Goal: Information Seeking & Learning: Learn about a topic

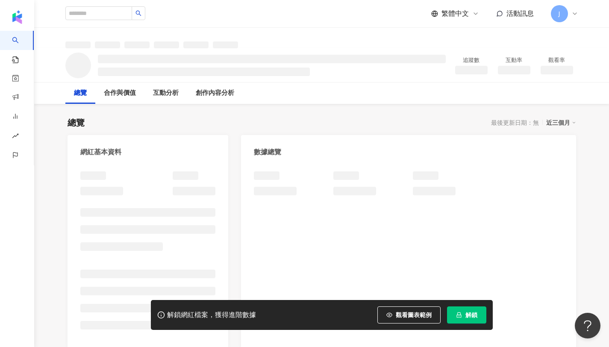
click at [470, 307] on button "解鎖" at bounding box center [466, 314] width 39 height 17
click at [468, 322] on button "解鎖" at bounding box center [466, 314] width 39 height 17
click at [465, 316] on span "解鎖" at bounding box center [471, 315] width 12 height 7
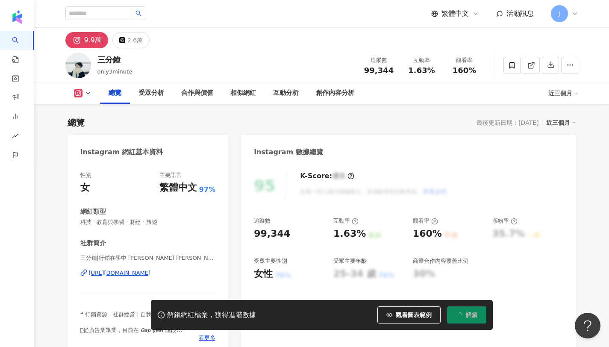
click at [438, 56] on div "互動率 1.63%" at bounding box center [422, 65] width 43 height 18
click at [432, 66] on div "1.63%" at bounding box center [422, 70] width 32 height 9
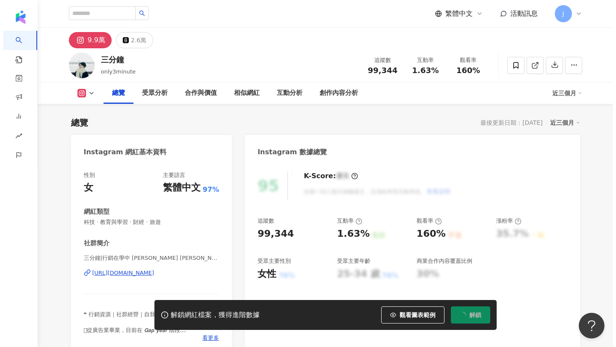
scroll to position [53, 0]
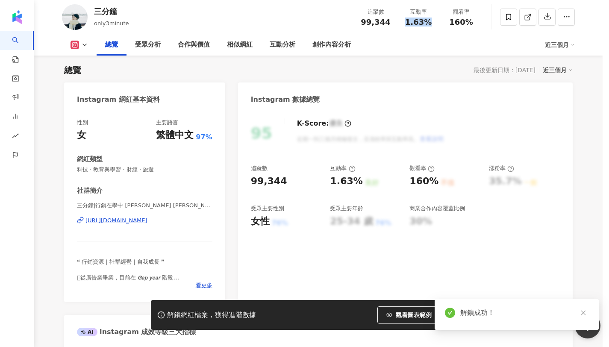
click at [436, 25] on div "同時已有協作者解鎖該網紅數據 由於該網紅的資料已被工作區其他協作者解鎖，因此您無須重複解鎖，重新整理頁面就能查看完整網紅數據。 重新整理" at bounding box center [304, 173] width 609 height 347
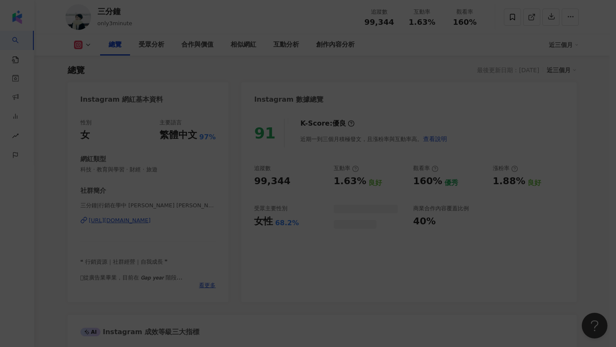
drag, startPoint x: 406, startPoint y: 21, endPoint x: 438, endPoint y: 22, distance: 31.7
click at [438, 22] on div "同時已有協作者解鎖該網紅數據 由於該網紅的資料已被工作區其他協作者解鎖，因此您無須重複解鎖，重新整理頁面就能查看完整網紅數據。 重新整理" at bounding box center [308, 173] width 616 height 347
click at [442, 87] on div "同時已有協作者解鎖該網紅數據 由於該網紅的資料已被工作區其他協作者解鎖，因此您無須重複解鎖，重新整理頁面就能查看完整網紅數據。 重新整理" at bounding box center [308, 173] width 616 height 347
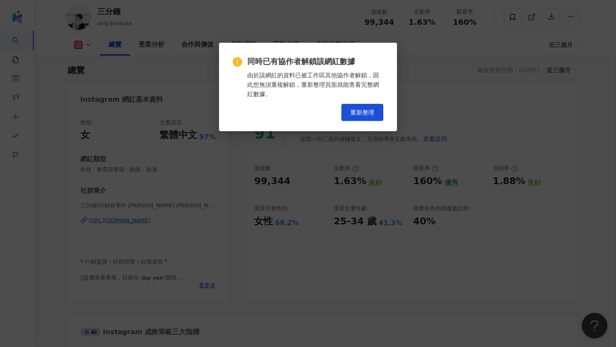
click at [368, 113] on div "同時已有協作者解鎖該網紅數據 由於該網紅的資料已被工作區其他協作者解鎖，因此您無須重複解鎖，重新整理頁面就能查看完整網紅數據。 重新整理" at bounding box center [308, 173] width 616 height 347
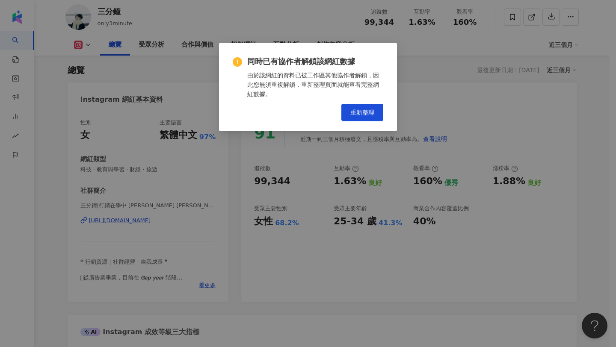
click at [368, 111] on div "同時已有協作者解鎖該網紅數據 由於該網紅的資料已被工作區其他協作者解鎖，因此您無須重複解鎖，重新整理頁面就能查看完整網紅數據。 重新整理" at bounding box center [308, 173] width 616 height 347
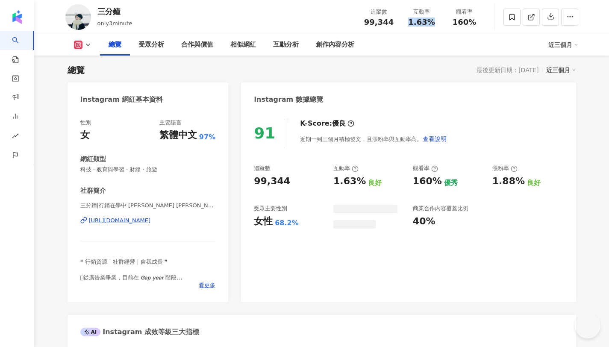
drag, startPoint x: 411, startPoint y: 24, endPoint x: 438, endPoint y: 3, distance: 34.1
click at [438, 21] on div "互動率 1.63%" at bounding box center [422, 17] width 43 height 18
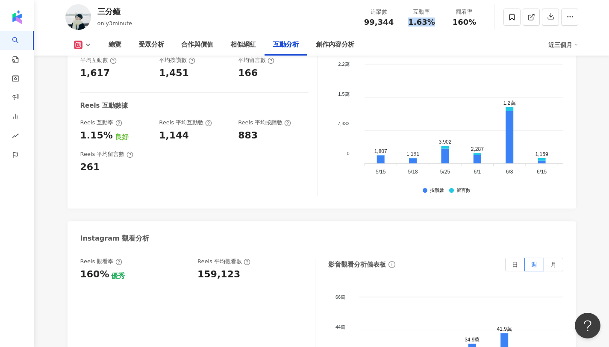
scroll to position [1805, 0]
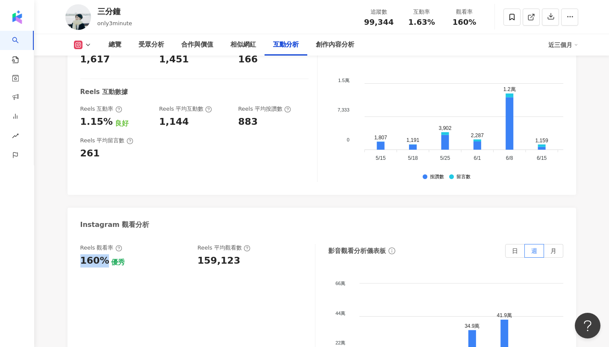
drag, startPoint x: 77, startPoint y: 243, endPoint x: 105, endPoint y: 242, distance: 28.2
click at [105, 242] on div "Reels 觀看率 160% 優秀 Reels 平均觀看數 159,123 影音觀看分析儀表板 日 週 月 66萬 66萬 44萬 44萬 22萬 22萬 0…" at bounding box center [322, 332] width 509 height 192
drag, startPoint x: 79, startPoint y: 104, endPoint x: 108, endPoint y: 104, distance: 28.6
click at [108, 104] on div "互動率 1.63% 良好 按讚評論比 11.41:100 優秀 平均互動數 1,617 平均按讚數 1,451 平均留言數 166 Reels 互動數據 Re…" at bounding box center [322, 99] width 509 height 192
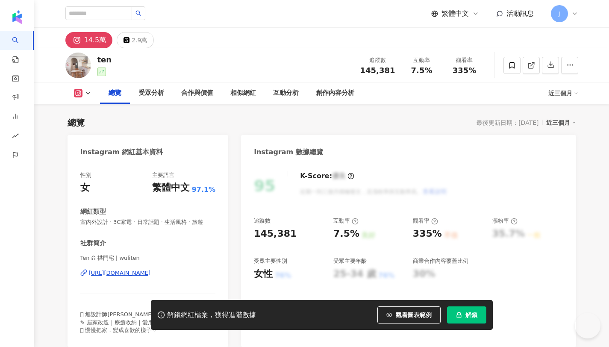
drag, startPoint x: 411, startPoint y: 51, endPoint x: 419, endPoint y: 57, distance: 9.8
click at [419, 57] on div "ten 追蹤數 145,381 互動率 7.5% 觀看率 335% 總覽 受眾分析 合作與價值 相似網紅 互動分析 創作內容分析 近三個月" at bounding box center [321, 76] width 575 height 56
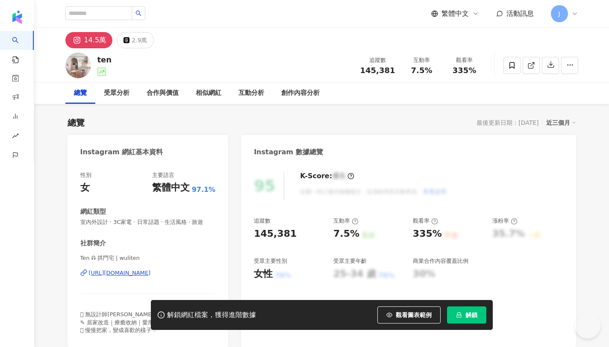
scroll to position [14, 0]
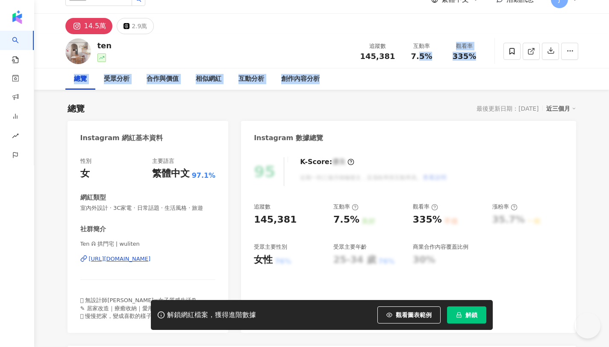
click at [406, 62] on div "追蹤數 145,381 互動率 7.5% 觀看率 335%" at bounding box center [420, 50] width 131 height 25
click at [455, 313] on button "解鎖" at bounding box center [466, 314] width 39 height 17
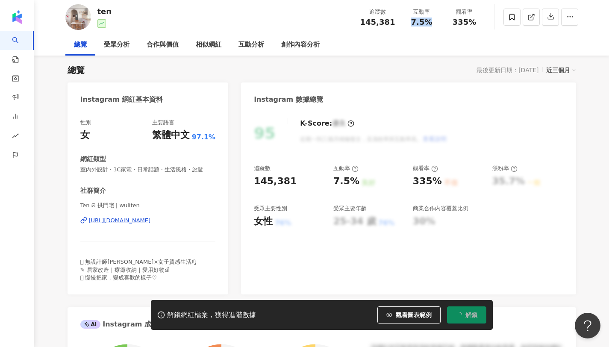
scroll to position [0, 0]
click at [429, 18] on div "7.5%" at bounding box center [422, 22] width 32 height 9
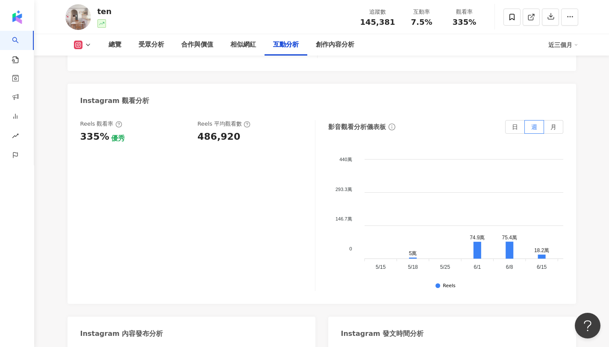
scroll to position [1945, 0]
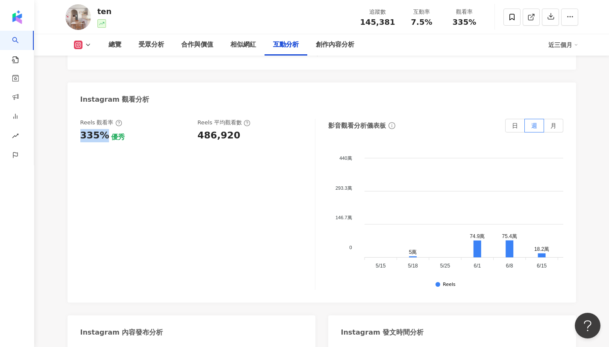
drag, startPoint x: 77, startPoint y: 98, endPoint x: 103, endPoint y: 103, distance: 26.4
click at [103, 110] on div "Reels 觀看率 335% 優秀 Reels 平均觀看數 486,920 影音觀看分析儀表板 日 週 月 440萬 440萬 293.3萬 293.3萬 1…" at bounding box center [322, 206] width 509 height 192
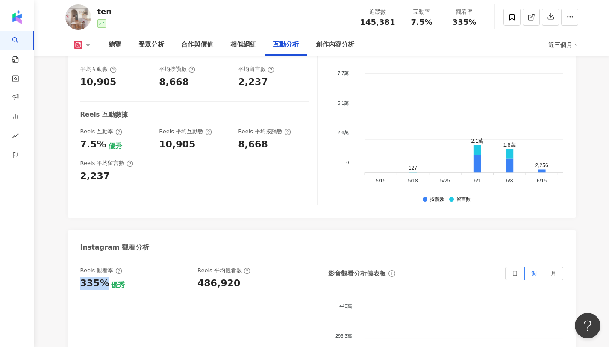
scroll to position [1727, 0]
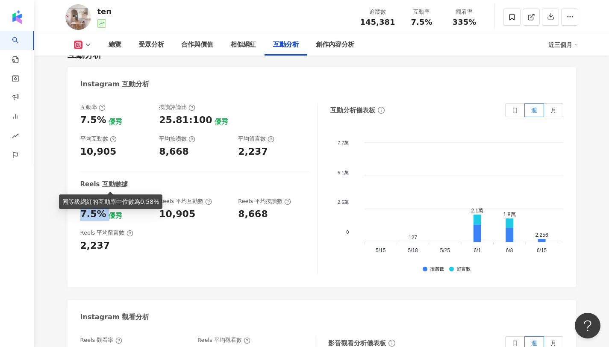
drag, startPoint x: 77, startPoint y: 181, endPoint x: 105, endPoint y: 180, distance: 27.8
click at [105, 180] on div "互動率 7.5% 優秀 按讚評論比 25.81:100 優秀 平均互動數 10,905 平均按讚數 8,668 平均留言數 2,237 Reels 互動數據 …" at bounding box center [322, 191] width 509 height 192
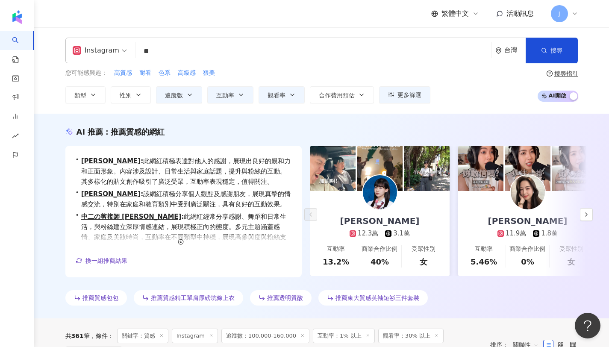
click at [191, 55] on input "**" at bounding box center [313, 51] width 349 height 16
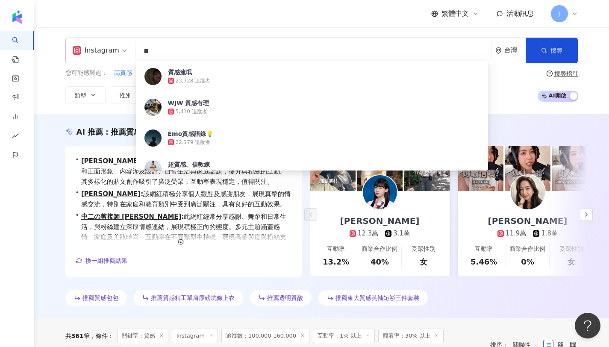
type input "*"
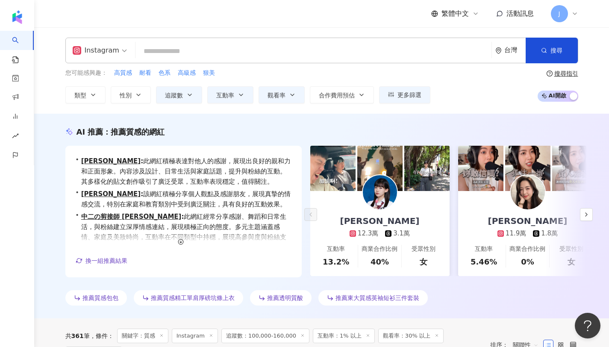
click at [221, 51] on input "search" at bounding box center [313, 51] width 349 height 16
click at [261, 50] on input "search" at bounding box center [313, 51] width 349 height 16
click at [196, 50] on input "**" at bounding box center [313, 51] width 349 height 16
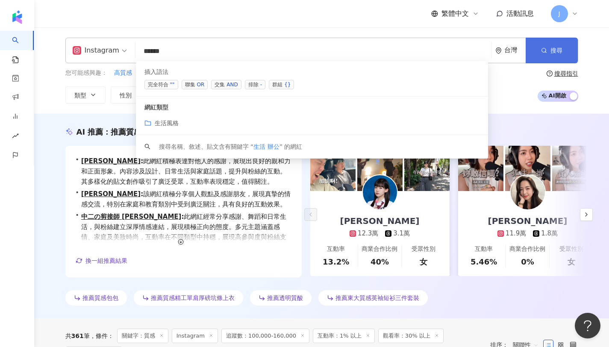
type input "*****"
click at [552, 56] on button "搜尋" at bounding box center [552, 51] width 52 height 26
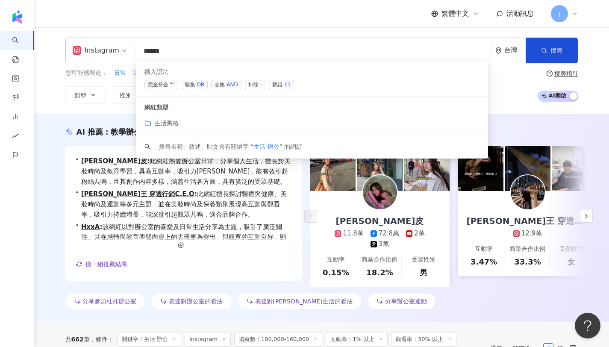
click at [52, 67] on div "Instagram ***** 台灣 搜尋 searchOperator customizedTag 插入語法 完全符合 "" 聯集 OR 交集 AND 排除…" at bounding box center [321, 71] width 547 height 66
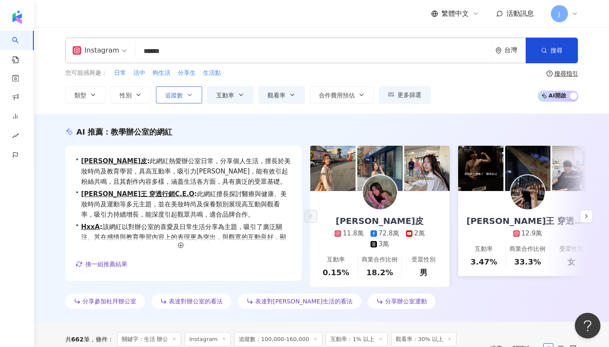
click at [195, 90] on button "追蹤數" at bounding box center [179, 94] width 46 height 17
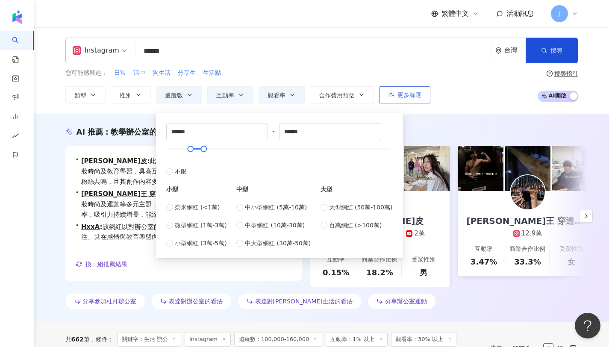
click at [415, 90] on button "更多篩選" at bounding box center [404, 94] width 51 height 17
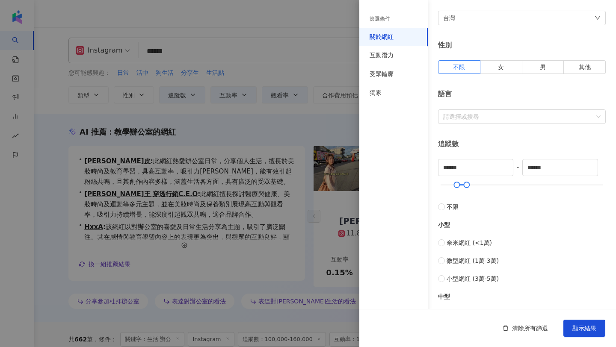
scroll to position [105, 0]
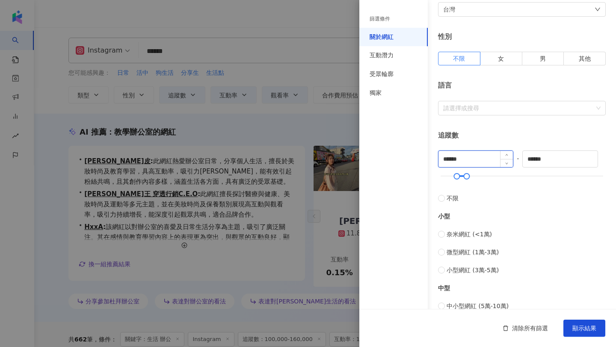
click at [475, 164] on input "******" at bounding box center [475, 159] width 74 height 16
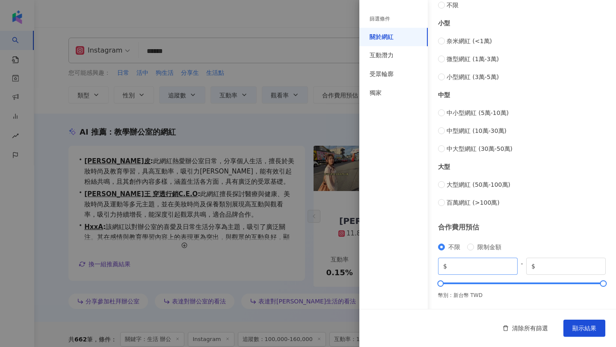
scroll to position [0, 0]
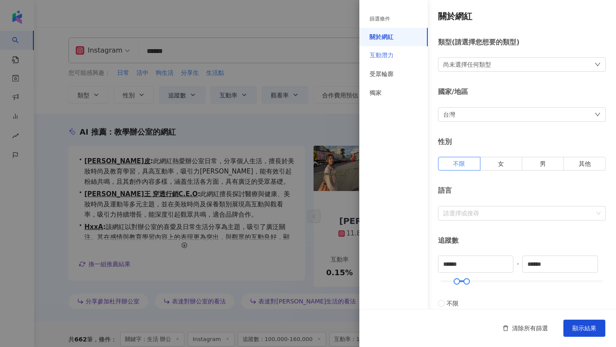
click at [387, 49] on div "互動潛力" at bounding box center [393, 55] width 68 height 19
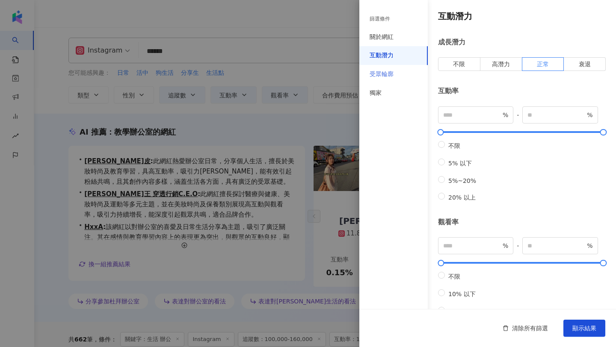
click at [399, 78] on div "受眾輪廓" at bounding box center [393, 74] width 68 height 19
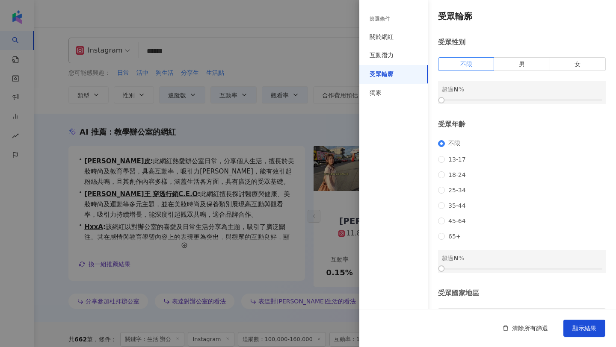
click at [294, 106] on div at bounding box center [308, 173] width 616 height 347
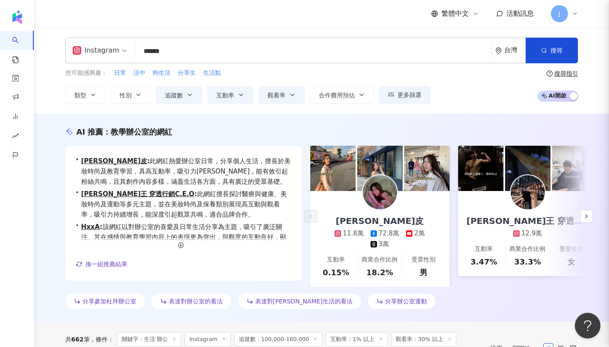
click at [274, 108] on div at bounding box center [304, 173] width 609 height 347
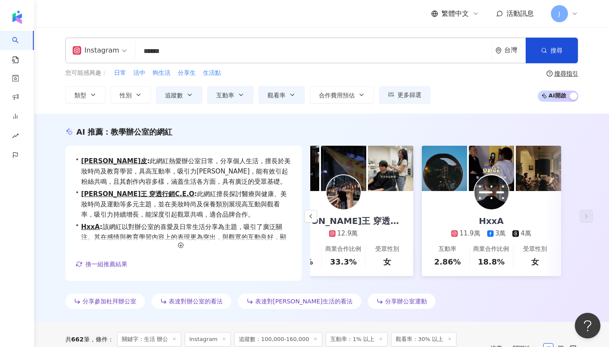
click at [154, 46] on input "*****" at bounding box center [313, 51] width 349 height 16
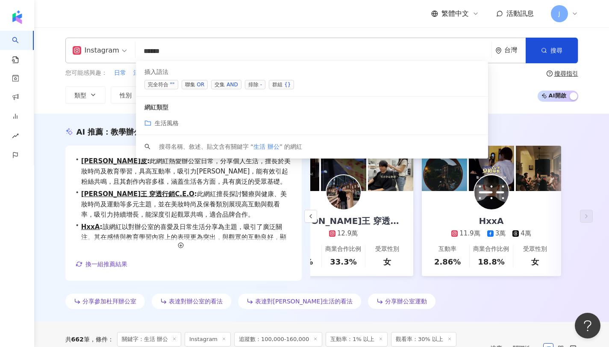
click at [155, 50] on input "*****" at bounding box center [313, 51] width 349 height 16
click at [155, 52] on input "*****" at bounding box center [313, 51] width 349 height 16
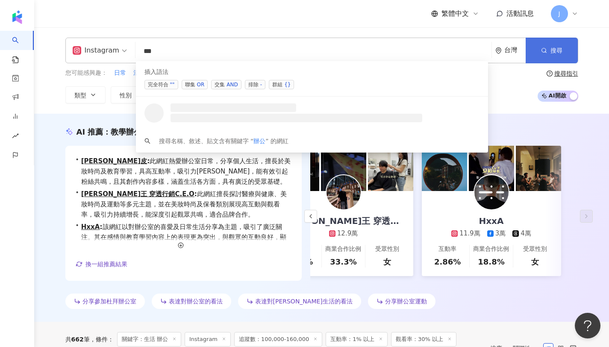
type input "**"
click at [548, 48] on button "搜尋" at bounding box center [552, 51] width 52 height 26
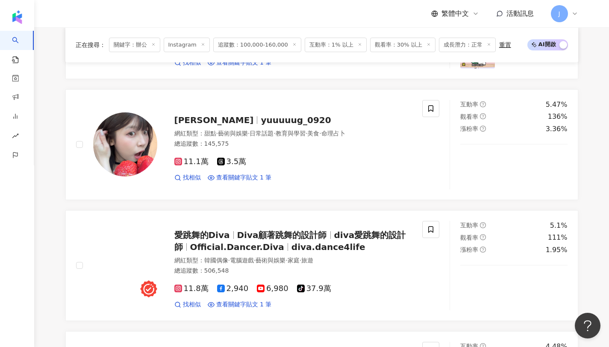
scroll to position [631, 0]
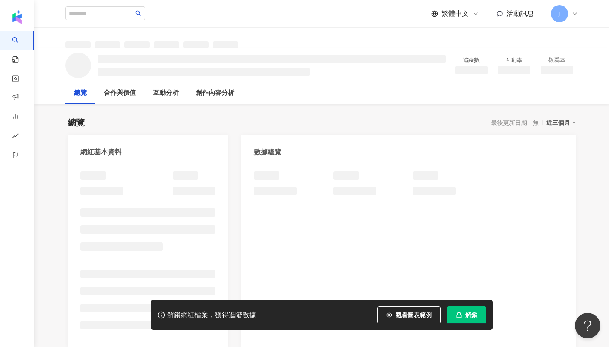
click at [475, 316] on span "解鎖" at bounding box center [471, 315] width 12 height 7
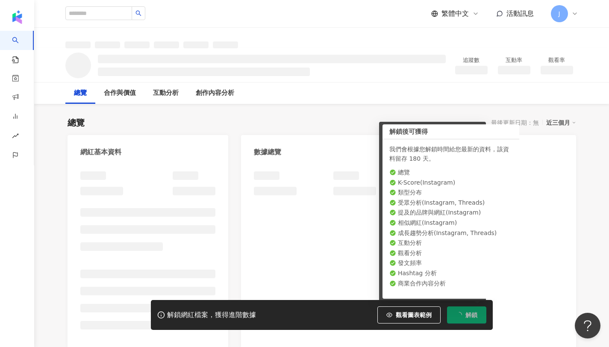
click at [252, 163] on div at bounding box center [408, 256] width 335 height 186
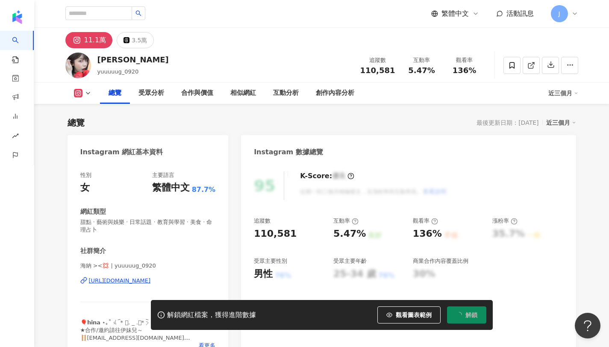
scroll to position [53, 0]
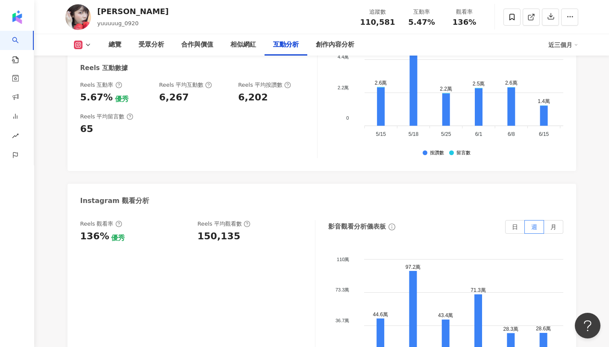
scroll to position [1870, 0]
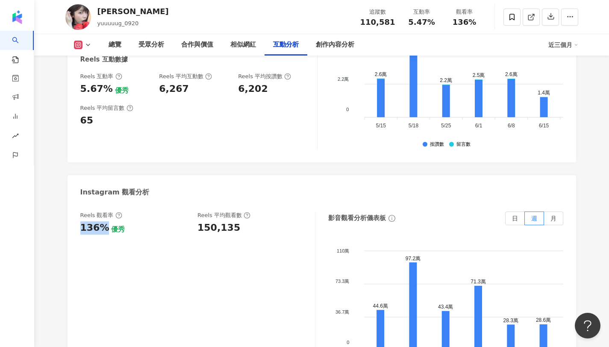
drag, startPoint x: 79, startPoint y: 187, endPoint x: 104, endPoint y: 188, distance: 25.3
click at [104, 203] on div "Reels 觀看率 136% 優秀 Reels 平均觀看數 150,135 影音觀看分析儀表板 日 週 月 110萬 110萬 73.3萬 73.3萬 36.…" at bounding box center [322, 299] width 509 height 192
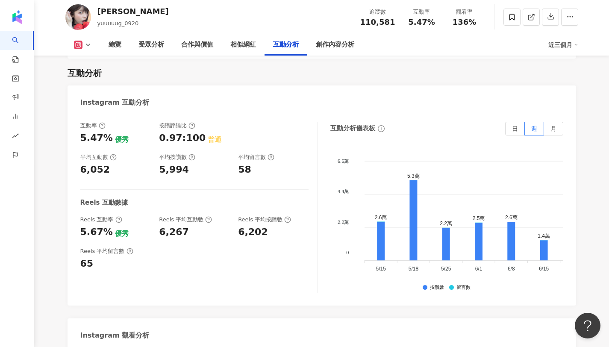
scroll to position [1716, 0]
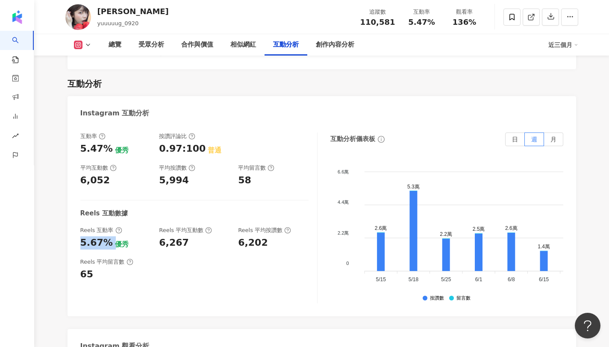
drag, startPoint x: 109, startPoint y: 206, endPoint x: 71, endPoint y: 207, distance: 38.0
click at [71, 207] on div "互動率 5.47% 優秀 按讚評論比 0.97:100 普通 平均互動數 6,052 平均按讚數 5,994 平均留言數 58 Reels 互動數據 Reel…" at bounding box center [322, 220] width 509 height 192
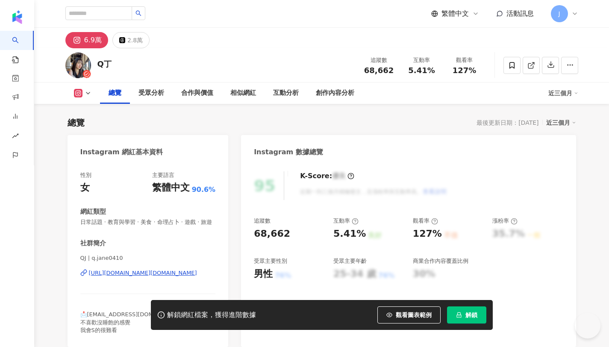
click at [469, 312] on span "解鎖" at bounding box center [471, 315] width 12 height 7
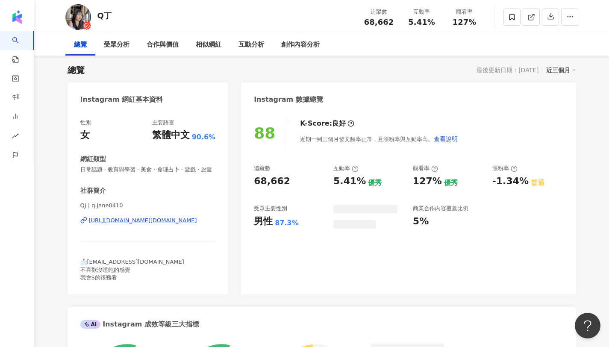
click at [436, 24] on div "5.41%" at bounding box center [422, 22] width 32 height 9
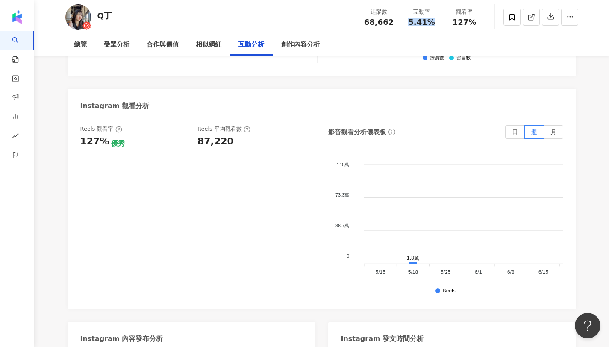
scroll to position [1915, 0]
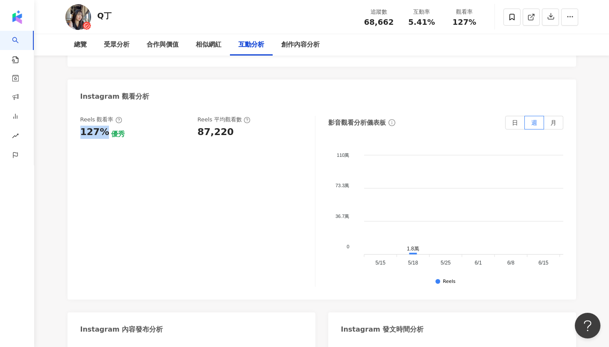
drag, startPoint x: 77, startPoint y: 112, endPoint x: 101, endPoint y: 116, distance: 25.0
click at [101, 116] on div "Reels 觀看率 127% 優秀 Reels 平均觀看數 87,220 影音觀看分析儀表板 日 週 月 110萬 110萬 73.3萬 73.3萬 36.7…" at bounding box center [322, 203] width 509 height 192
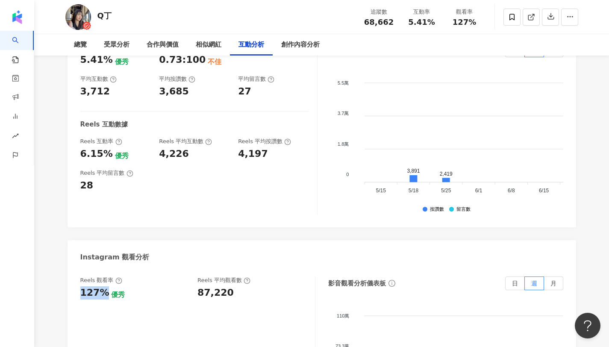
scroll to position [1736, 0]
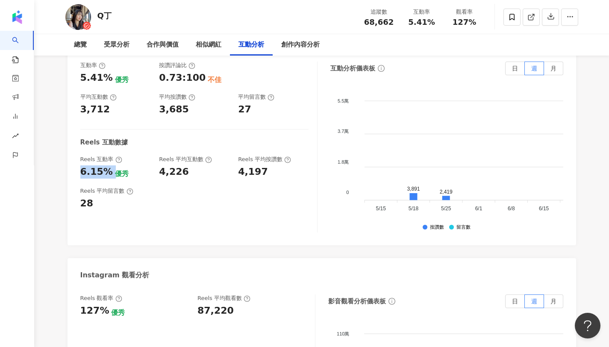
drag, startPoint x: 108, startPoint y: 155, endPoint x: 71, endPoint y: 155, distance: 37.2
click at [71, 155] on div "互動率 5.41% 優秀 按讚評論比 0.73:100 不佳 平均互動數 3,712 平均按讚數 3,685 平均留言數 27 Reels 互動數據 Reel…" at bounding box center [322, 149] width 509 height 192
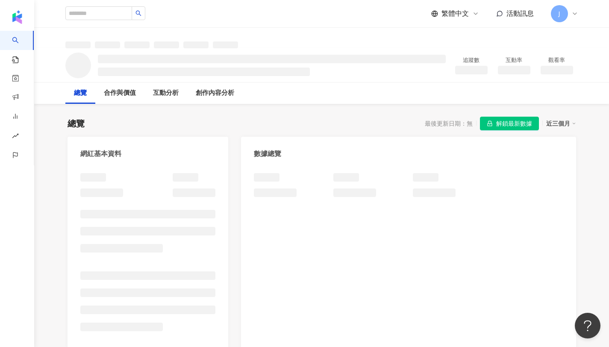
click at [457, 316] on div at bounding box center [408, 258] width 335 height 186
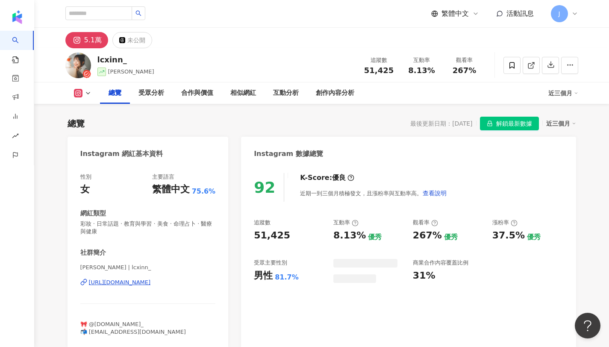
scroll to position [53, 0]
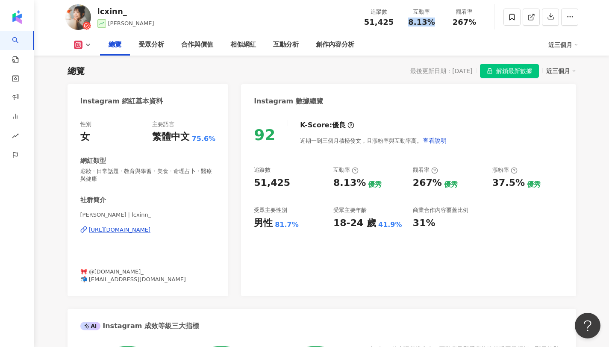
drag, startPoint x: 409, startPoint y: 24, endPoint x: 429, endPoint y: 27, distance: 20.6
click at [429, 27] on div "追蹤數 51,425 互動率 8.13% 觀看率 267%" at bounding box center [422, 16] width 128 height 25
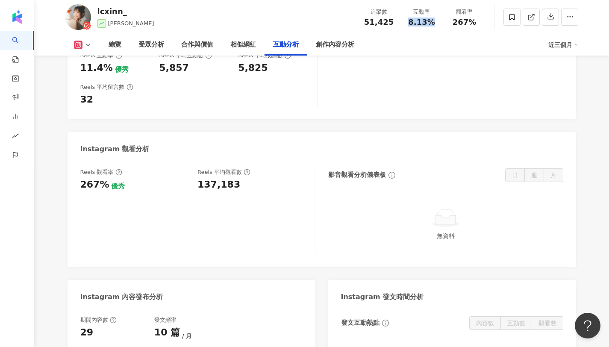
scroll to position [1864, 0]
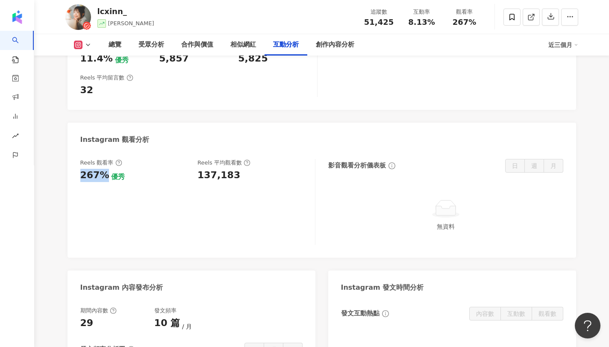
drag, startPoint x: 103, startPoint y: 129, endPoint x: 66, endPoint y: 131, distance: 36.4
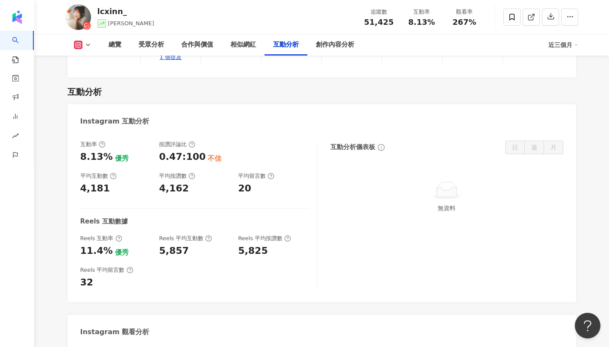
scroll to position [1666, 0]
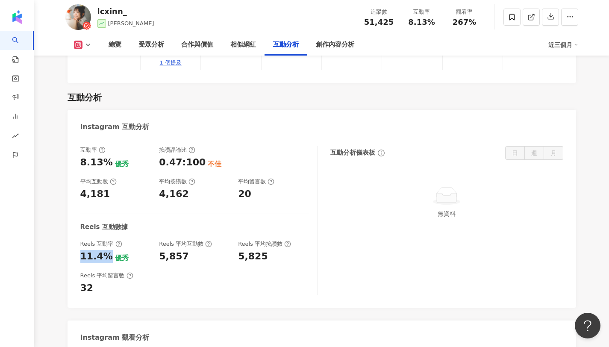
drag, startPoint x: 104, startPoint y: 212, endPoint x: 76, endPoint y: 210, distance: 28.3
click at [76, 210] on div "互動率 8.13% 優秀 按讚評論比 0.47:100 不佳 平均互動數 4,181 平均按讚數 4,162 平均留言數 20 Reels 互動數據 Reel…" at bounding box center [322, 223] width 509 height 170
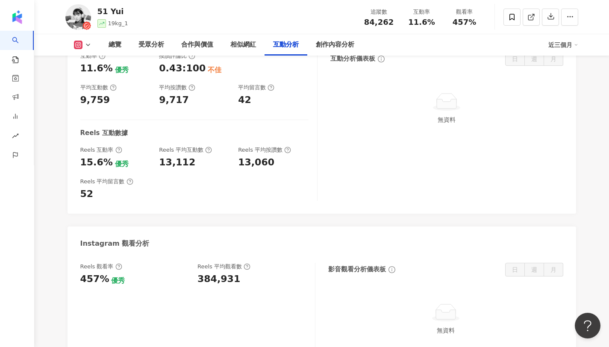
scroll to position [1731, 0]
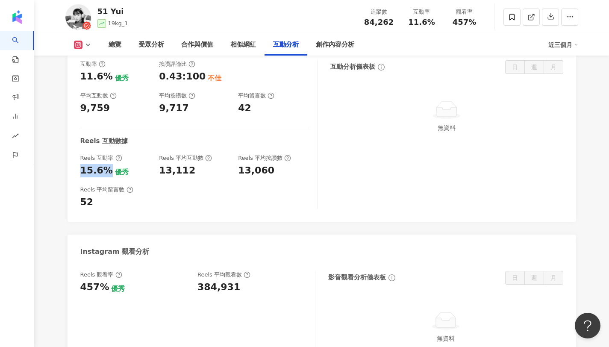
drag, startPoint x: 78, startPoint y: 170, endPoint x: 105, endPoint y: 172, distance: 27.0
click at [105, 172] on div "互動率 11.6% 優秀 按讚評論比 0.43:100 不佳 平均互動數 9,759 平均按讚數 9,717 平均留言數 42 Reels 互動數據 Reel…" at bounding box center [322, 137] width 509 height 170
drag, startPoint x: 77, startPoint y: 286, endPoint x: 106, endPoint y: 284, distance: 29.1
click at [106, 284] on div "Reels 觀看率 457% 優秀 Reels 平均觀看數 384,931 影音觀看分析儀表板 日 週 月 無資料" at bounding box center [322, 315] width 509 height 107
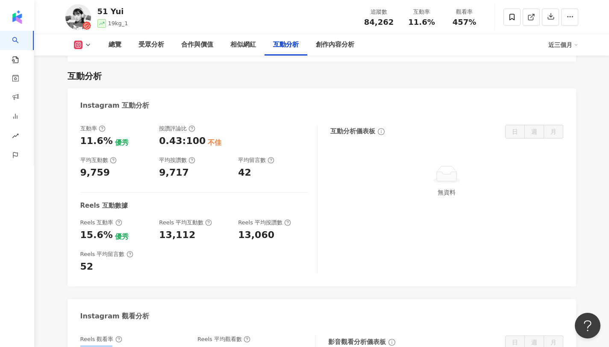
scroll to position [1701, 0]
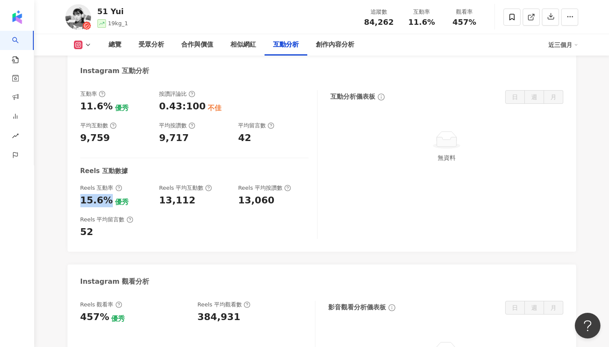
drag, startPoint x: 107, startPoint y: 198, endPoint x: 64, endPoint y: 200, distance: 42.8
drag, startPoint x: 409, startPoint y: 19, endPoint x: 451, endPoint y: 17, distance: 41.5
click at [451, 17] on div "追蹤數 84,262 互動率 11.6% 觀看率 457%" at bounding box center [422, 16] width 128 height 25
click at [450, 18] on div "457%" at bounding box center [464, 22] width 32 height 9
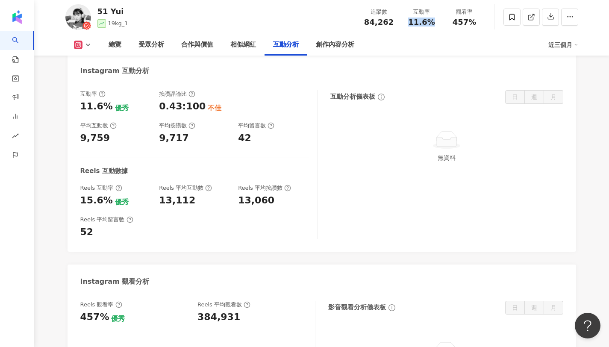
drag, startPoint x: 407, startPoint y: 23, endPoint x: 433, endPoint y: 27, distance: 26.4
click at [433, 27] on div "追蹤數 84,262 互動率 11.6% 觀看率 457%" at bounding box center [422, 16] width 128 height 25
copy span "11.6%"
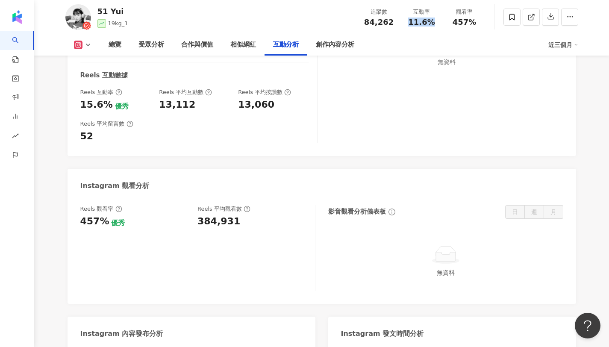
scroll to position [1802, 0]
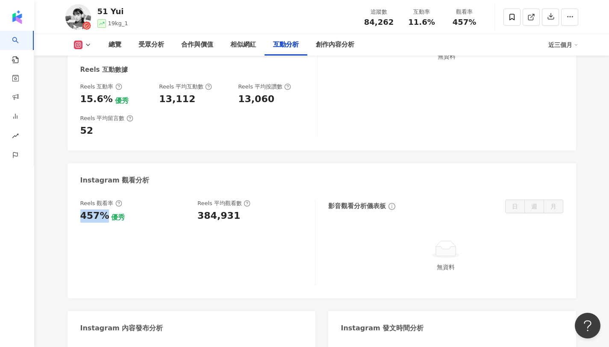
copy div "457%"
drag, startPoint x: 103, startPoint y: 218, endPoint x: 68, endPoint y: 222, distance: 35.3
click at [68, 222] on div "Reels 觀看率 457% 優秀 Reels 平均觀看數 384,931 影音觀看分析儀表板 日 週 月 無資料" at bounding box center [322, 244] width 509 height 107
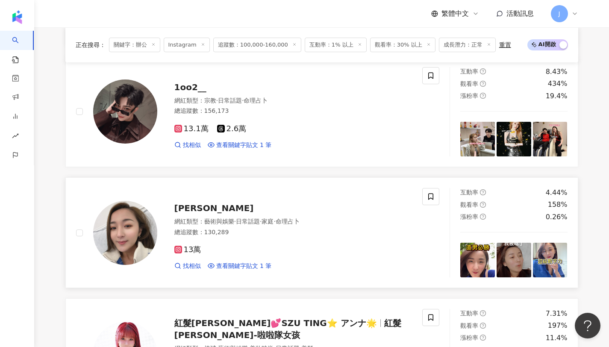
scroll to position [1025, 0]
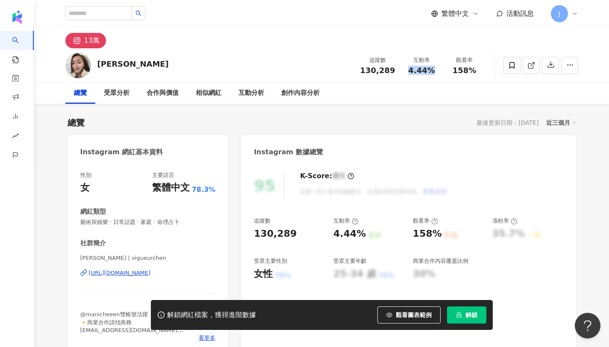
copy span "4.44%"
drag, startPoint x: 406, startPoint y: 66, endPoint x: 432, endPoint y: 73, distance: 26.5
click at [432, 73] on div "4.44%" at bounding box center [422, 70] width 32 height 9
click at [465, 310] on button "解鎖" at bounding box center [466, 314] width 39 height 17
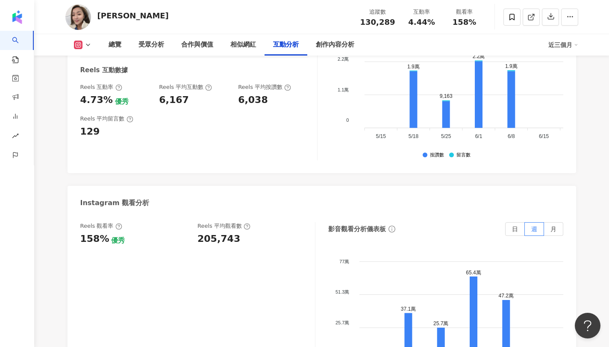
scroll to position [1852, 0]
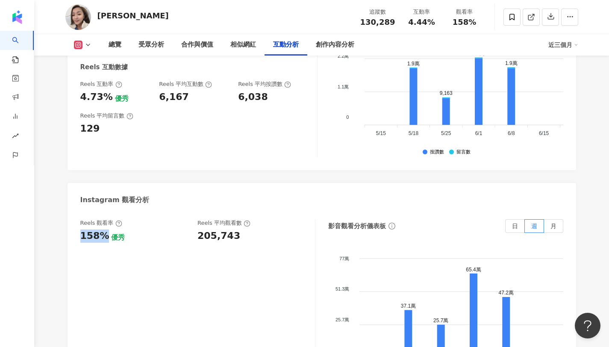
drag, startPoint x: 105, startPoint y: 226, endPoint x: 74, endPoint y: 232, distance: 31.0
click at [74, 232] on div "Reels 觀看率 158% 優秀 Reels 平均觀看數 205,743 影音觀看分析儀表板 日 週 月 77萬 77萬 51.3萬 51.3萬 25.7萬…" at bounding box center [322, 307] width 509 height 192
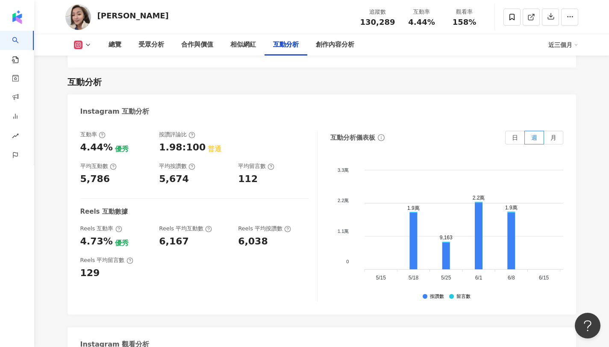
scroll to position [1699, 0]
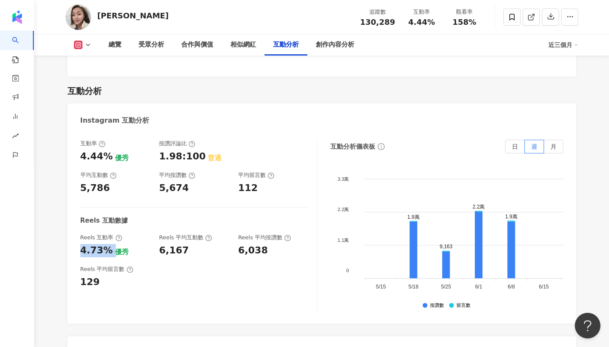
drag, startPoint x: 109, startPoint y: 239, endPoint x: 77, endPoint y: 238, distance: 32.5
click at [77, 238] on div "互動率 4.44% 優秀 按讚評論比 1.98:100 普通 平均互動數 5,786 平均按讚數 5,674 平均留言數 112 Reels 互動數據 Ree…" at bounding box center [322, 227] width 509 height 192
